Goal: Check status: Check status

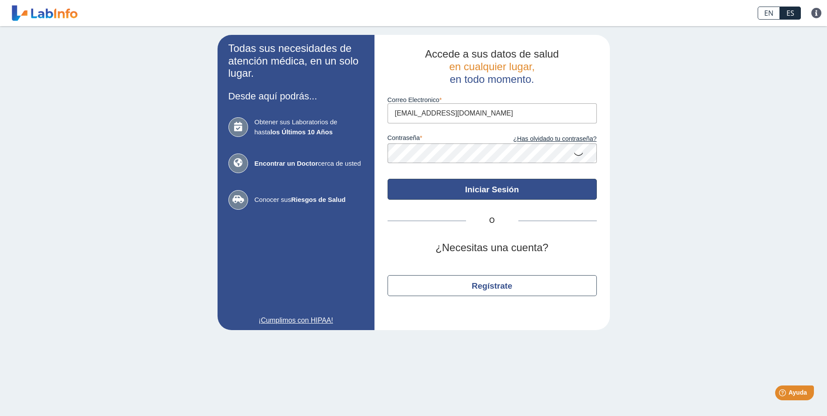
click at [498, 191] on button "Iniciar Sesión" at bounding box center [491, 189] width 209 height 21
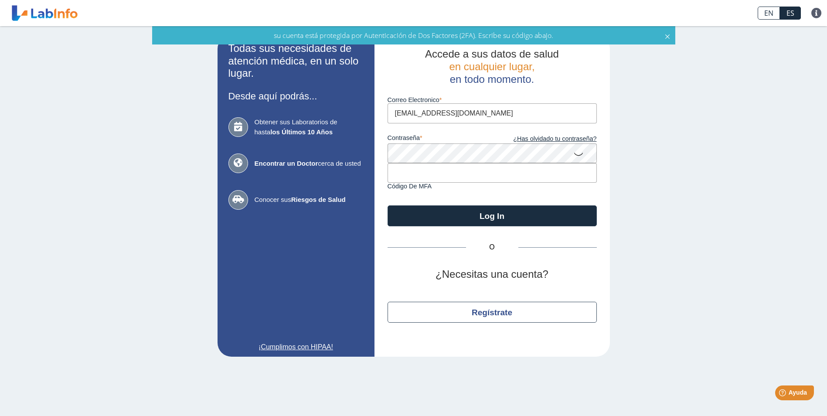
click at [425, 173] on input "text" at bounding box center [491, 173] width 209 height 20
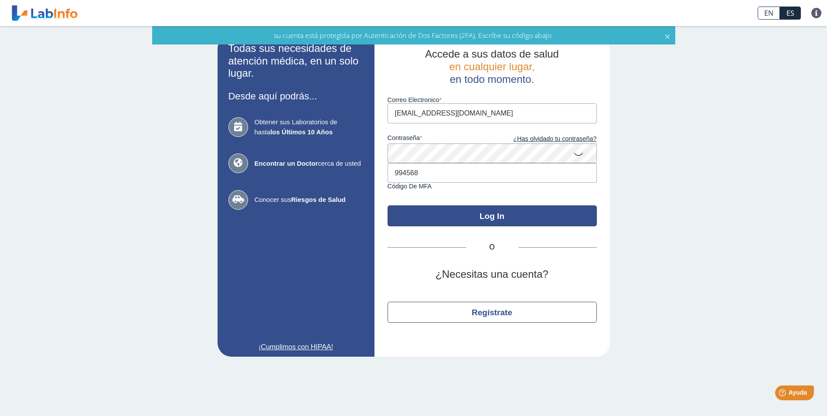
type input "994568"
click at [489, 218] on button "Log In" at bounding box center [491, 215] width 209 height 21
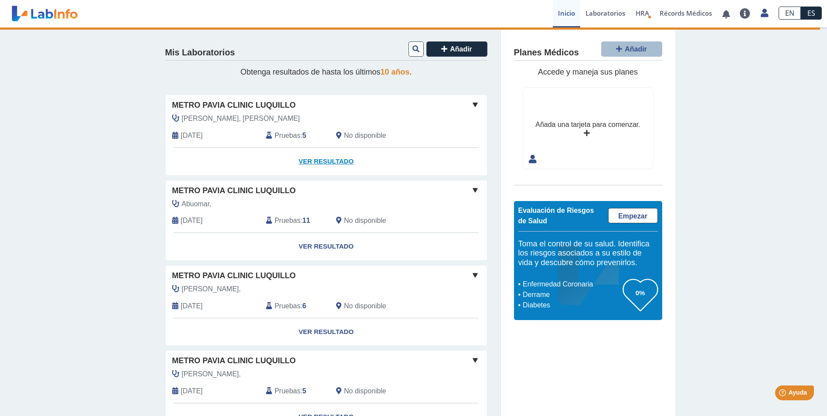
click at [315, 159] on link "Ver Resultado" at bounding box center [326, 161] width 321 height 27
click at [313, 157] on link "Ver Resultado" at bounding box center [326, 161] width 321 height 27
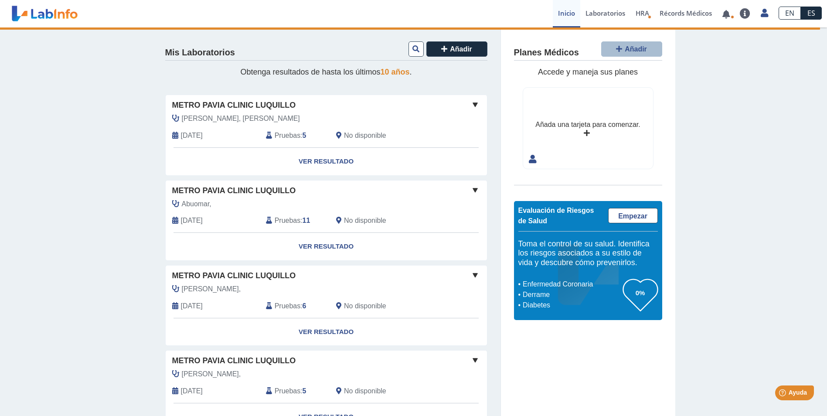
click at [286, 138] on span "Pruebas" at bounding box center [288, 135] width 26 height 10
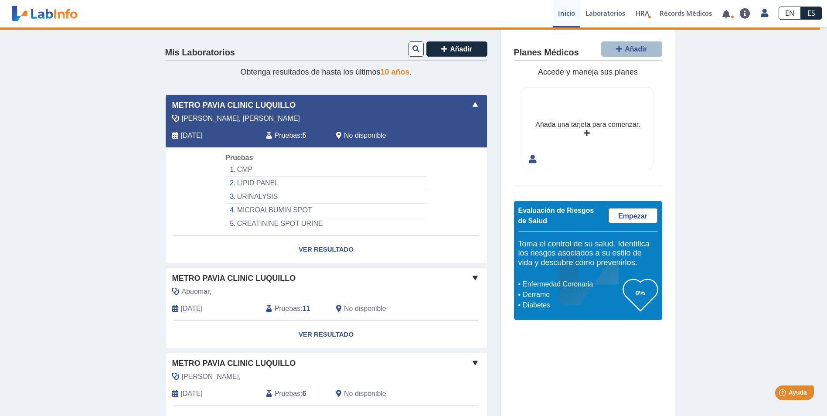
click at [245, 168] on li "CMP" at bounding box center [325, 170] width 201 height 14
click at [335, 248] on link "Ver Resultado" at bounding box center [326, 249] width 321 height 27
click at [322, 246] on link "Ver Resultado" at bounding box center [326, 249] width 321 height 27
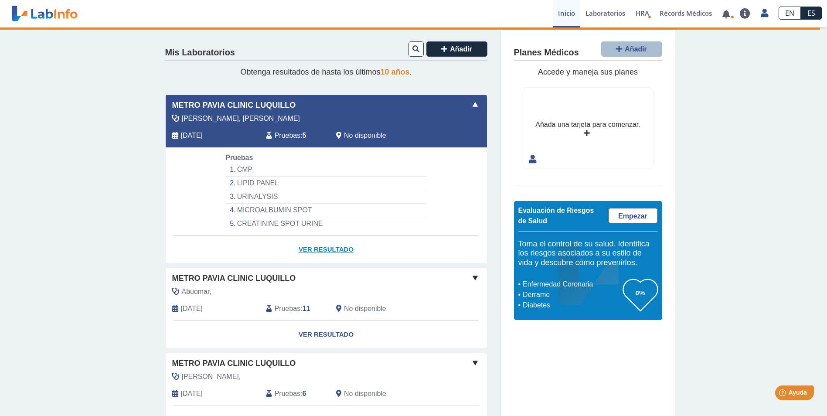
click at [322, 246] on link "Ver Resultado" at bounding box center [326, 249] width 321 height 27
click at [320, 251] on link "Ver Resultado" at bounding box center [326, 249] width 321 height 27
drag, startPoint x: 309, startPoint y: 236, endPoint x: 312, endPoint y: 246, distance: 10.1
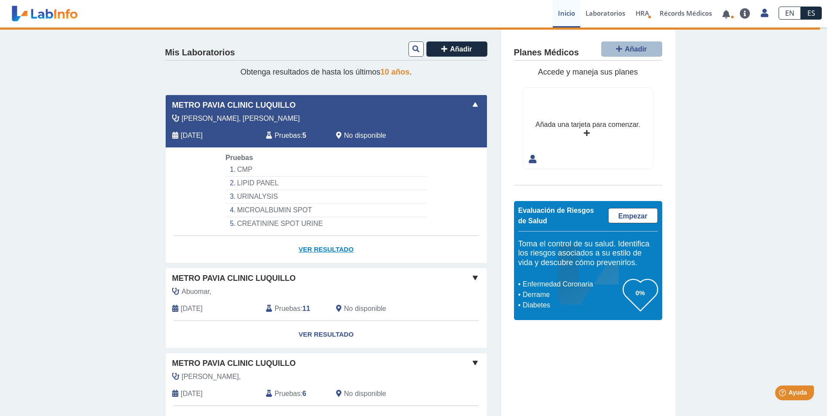
click at [308, 237] on link "Ver Resultado" at bounding box center [326, 249] width 321 height 27
click at [315, 249] on link "Ver Resultado" at bounding box center [326, 249] width 321 height 27
click at [315, 250] on link "Ver Resultado" at bounding box center [326, 249] width 321 height 27
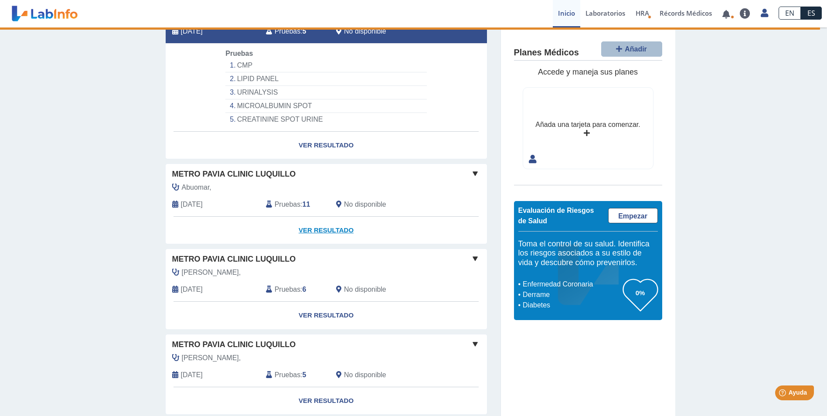
scroll to position [87, 0]
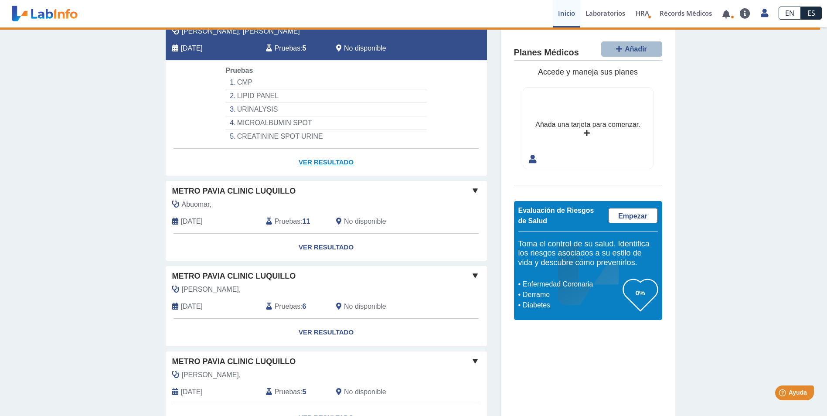
click at [313, 161] on link "Ver Resultado" at bounding box center [326, 162] width 321 height 27
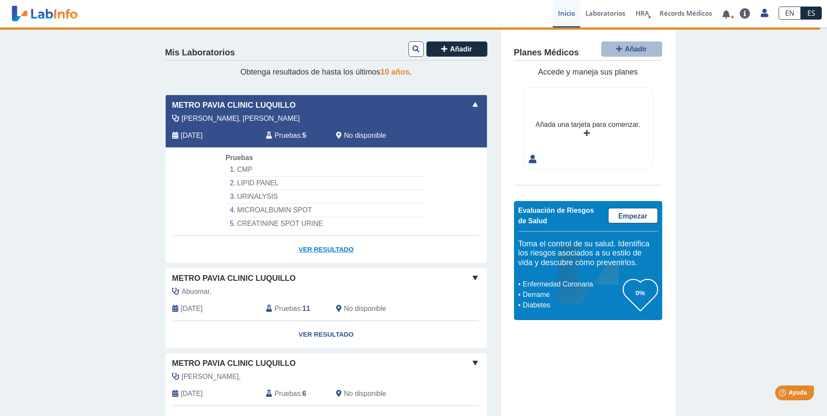
click at [330, 251] on link "Ver Resultado" at bounding box center [326, 249] width 321 height 27
click at [591, 13] on link "Laboratorios" at bounding box center [605, 13] width 50 height 27
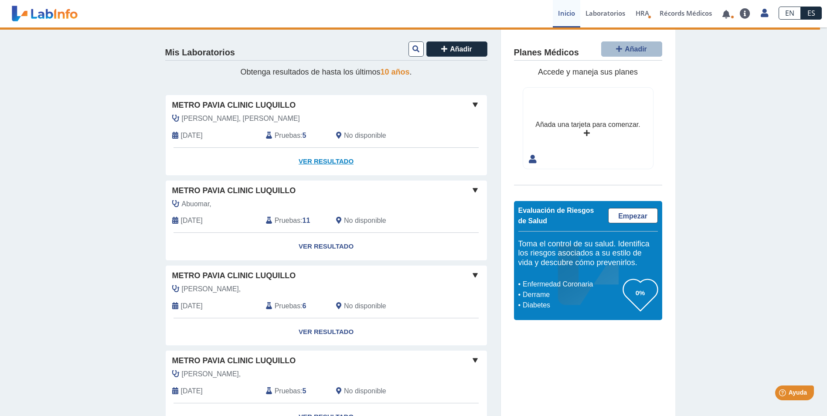
click at [325, 161] on link "Ver Resultado" at bounding box center [326, 161] width 321 height 27
click at [326, 163] on link "Ver Resultado" at bounding box center [326, 161] width 321 height 27
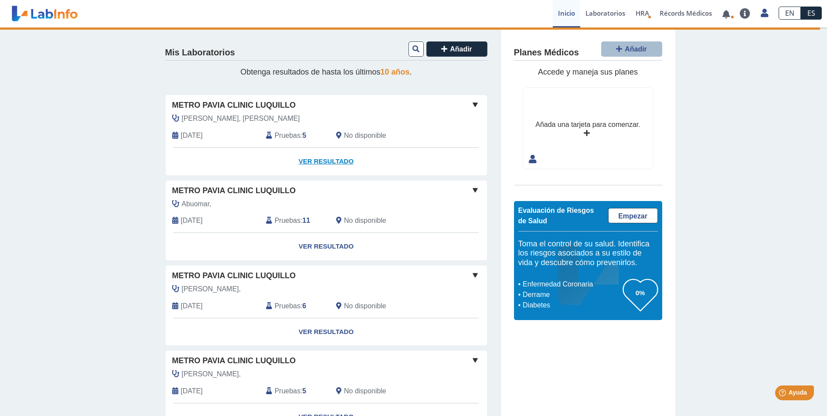
click at [326, 161] on link "Ver Resultado" at bounding box center [326, 161] width 321 height 27
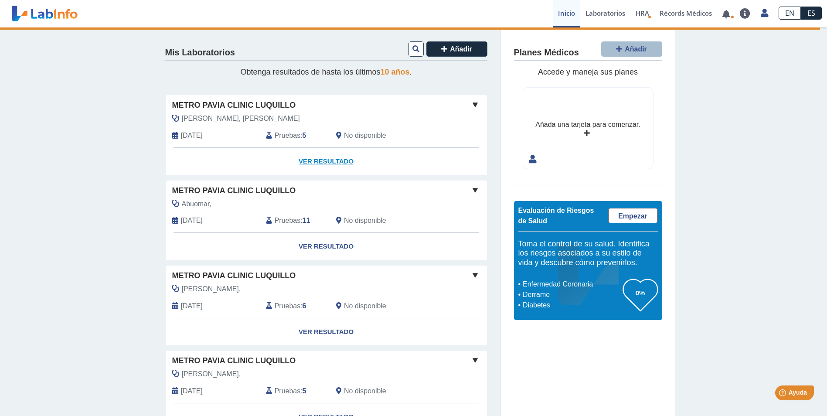
click at [326, 161] on link "Ver Resultado" at bounding box center [326, 161] width 321 height 27
